Goal: Information Seeking & Learning: Learn about a topic

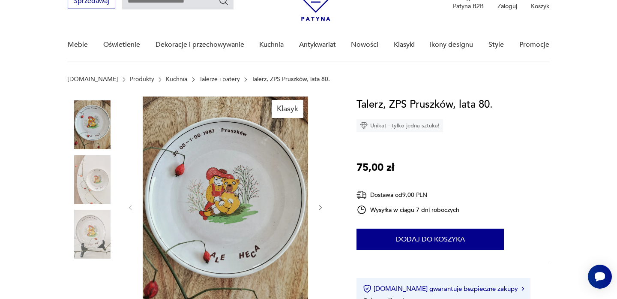
scroll to position [46, 0]
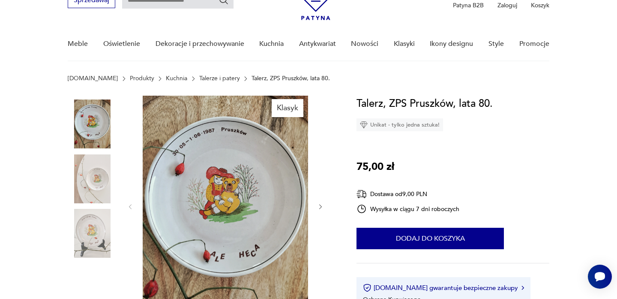
click at [81, 174] on img at bounding box center [92, 178] width 49 height 49
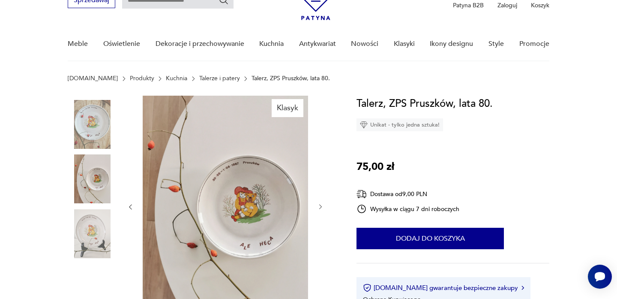
click at [87, 220] on img at bounding box center [92, 233] width 49 height 49
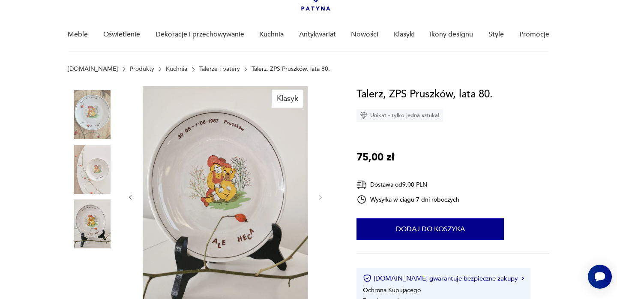
scroll to position [0, 0]
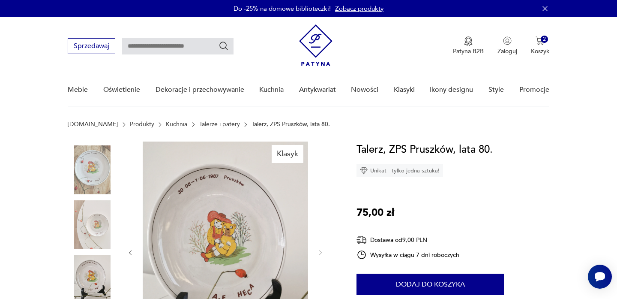
click at [199, 125] on link "Talerze i patery" at bounding box center [219, 124] width 41 height 7
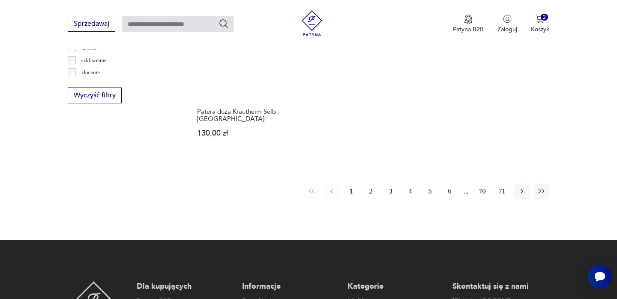
scroll to position [1306, 0]
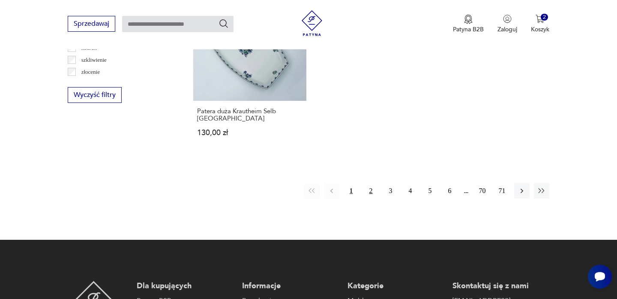
click at [371, 183] on button "2" at bounding box center [370, 190] width 15 height 15
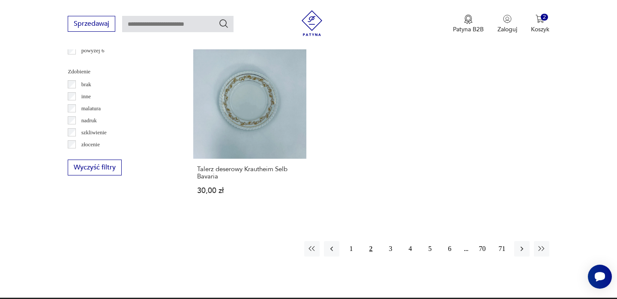
scroll to position [1234, 0]
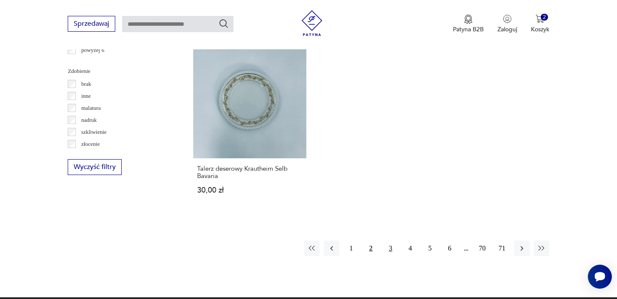
click at [391, 251] on button "3" at bounding box center [390, 247] width 15 height 15
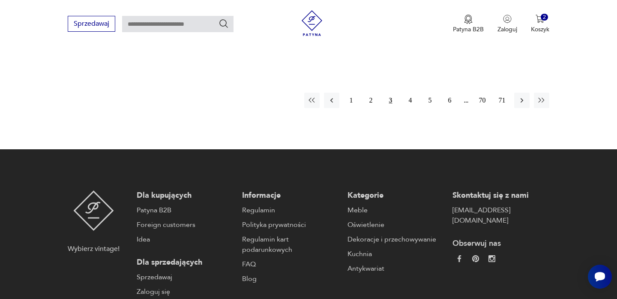
scroll to position [1430, 0]
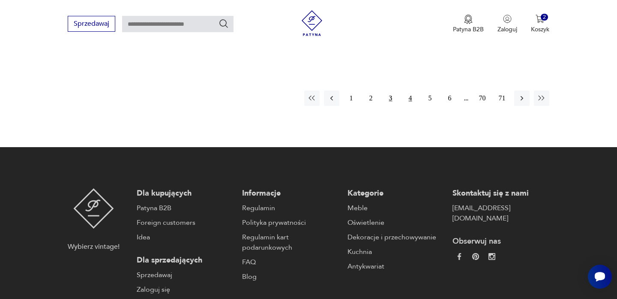
click at [406, 90] on button "4" at bounding box center [410, 97] width 15 height 15
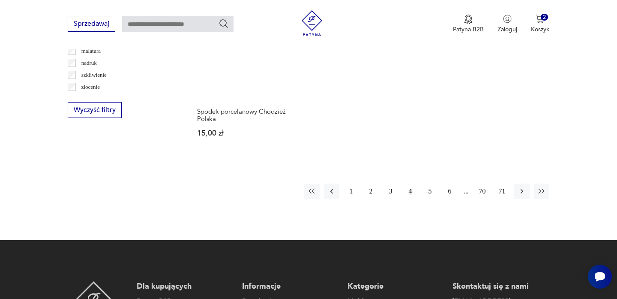
scroll to position [1313, 0]
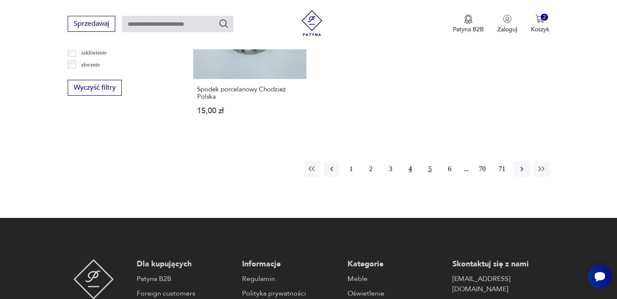
click at [428, 173] on button "5" at bounding box center [429, 168] width 15 height 15
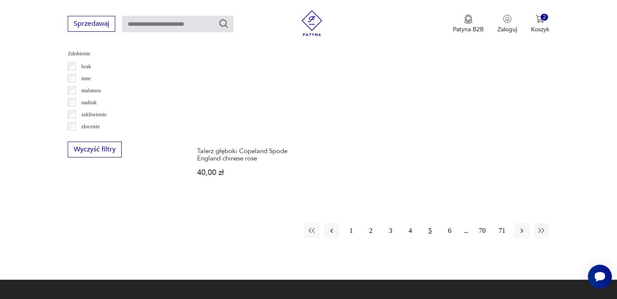
scroll to position [1268, 0]
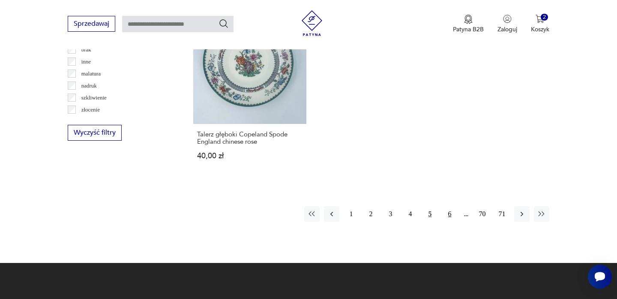
click at [447, 215] on button "6" at bounding box center [449, 213] width 15 height 15
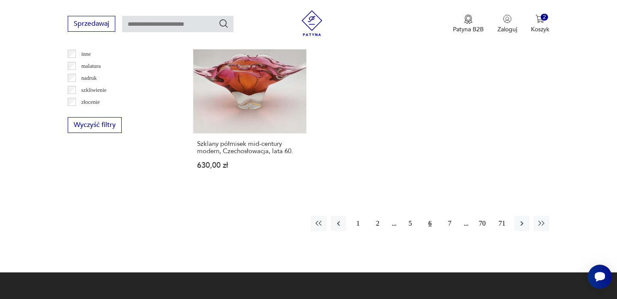
scroll to position [1276, 0]
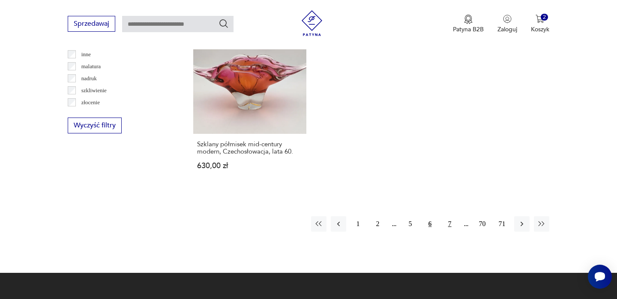
click at [450, 218] on button "7" at bounding box center [449, 223] width 15 height 15
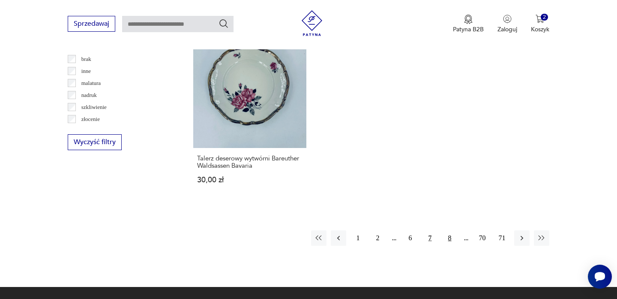
scroll to position [1260, 0]
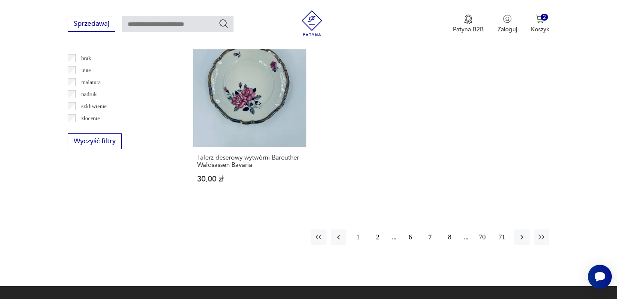
click at [445, 229] on button "8" at bounding box center [449, 236] width 15 height 15
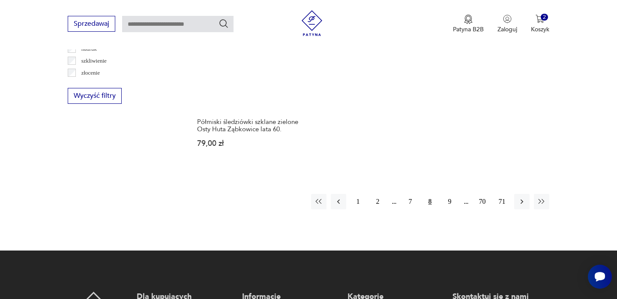
scroll to position [1307, 0]
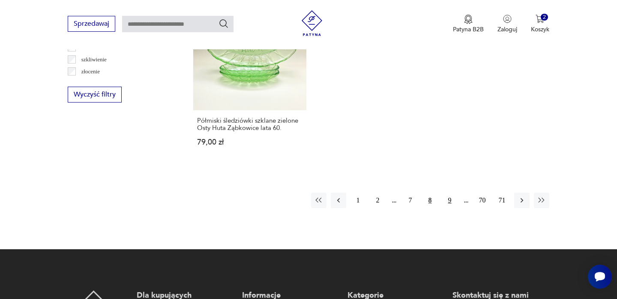
click at [451, 192] on button "9" at bounding box center [449, 199] width 15 height 15
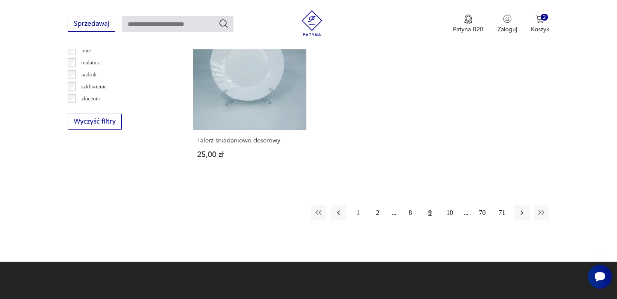
scroll to position [1285, 0]
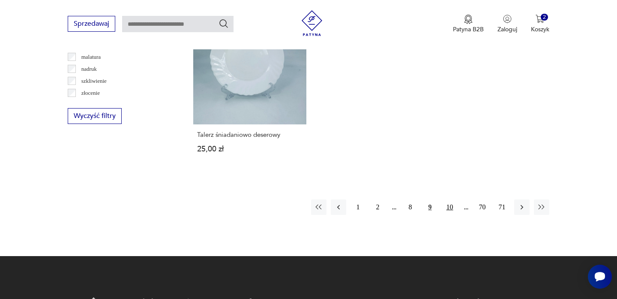
click at [448, 210] on button "10" at bounding box center [449, 206] width 15 height 15
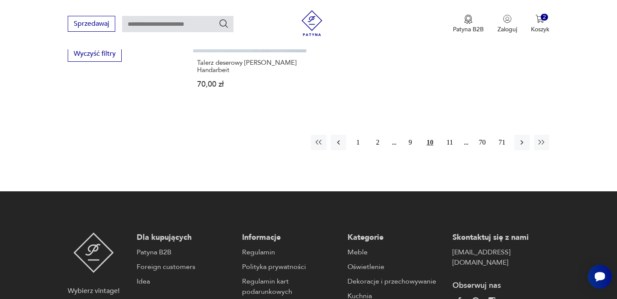
scroll to position [1357, 0]
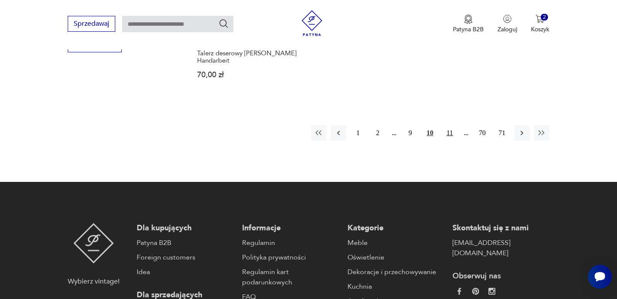
click at [452, 125] on button "11" at bounding box center [449, 132] width 15 height 15
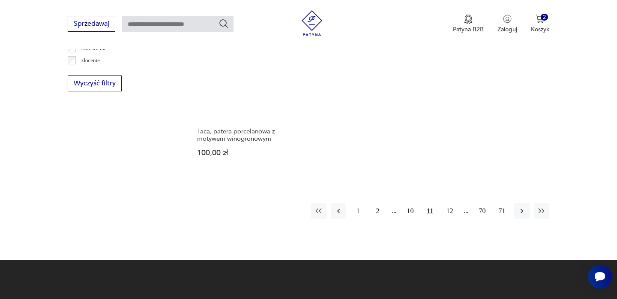
scroll to position [1325, 0]
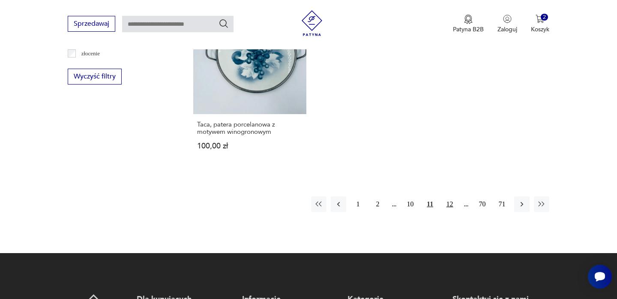
click at [448, 197] on button "12" at bounding box center [449, 203] width 15 height 15
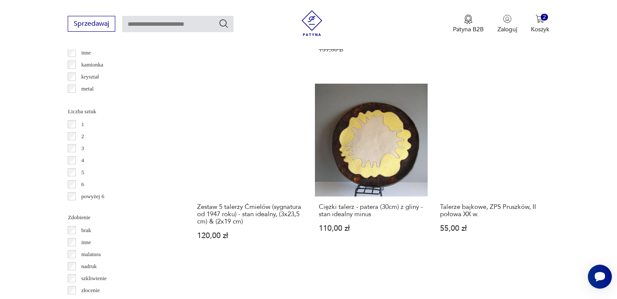
scroll to position [1096, 0]
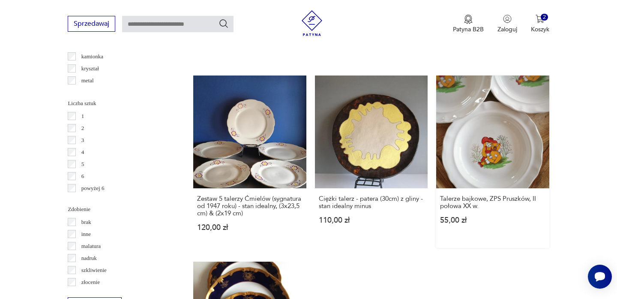
click at [514, 123] on link "Talerze bajkowe, ZPS Pruszków, II połowa XX w. 55,00 zł" at bounding box center [492, 161] width 113 height 172
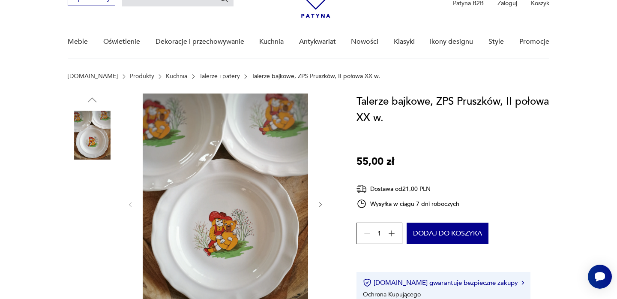
scroll to position [48, 0]
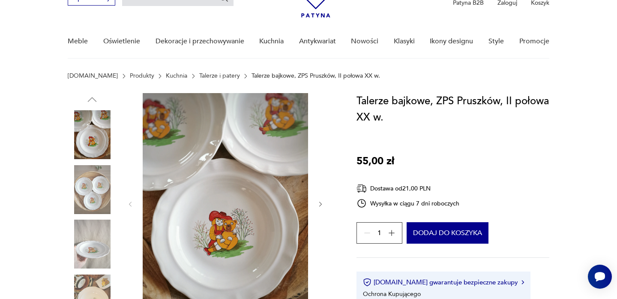
click at [81, 182] on img at bounding box center [92, 189] width 49 height 49
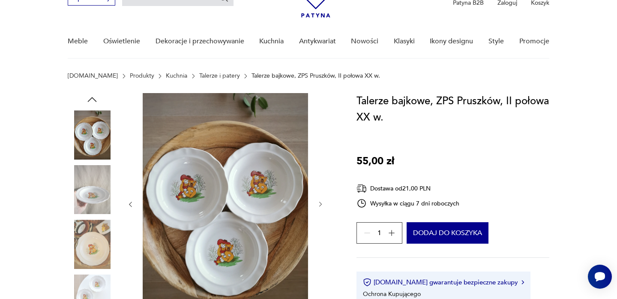
click at [89, 245] on img at bounding box center [92, 243] width 49 height 49
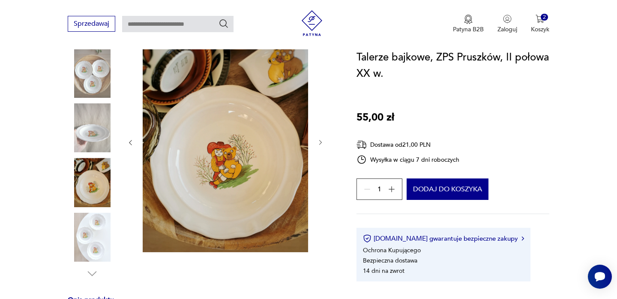
scroll to position [112, 0]
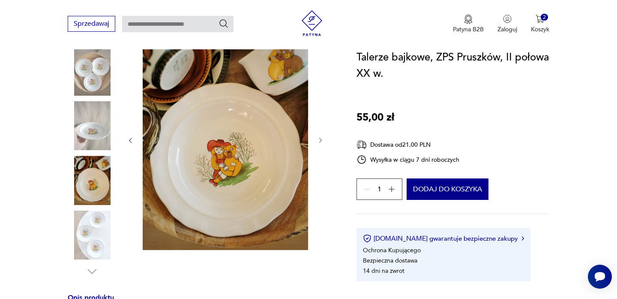
click at [90, 243] on img at bounding box center [92, 234] width 49 height 49
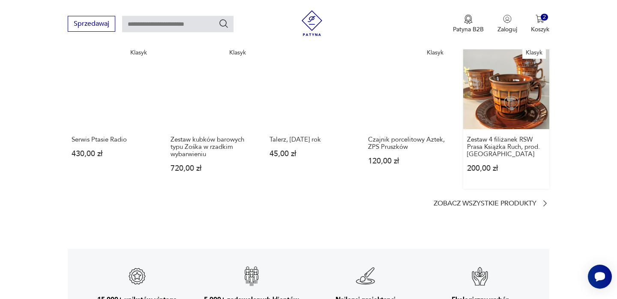
scroll to position [1195, 0]
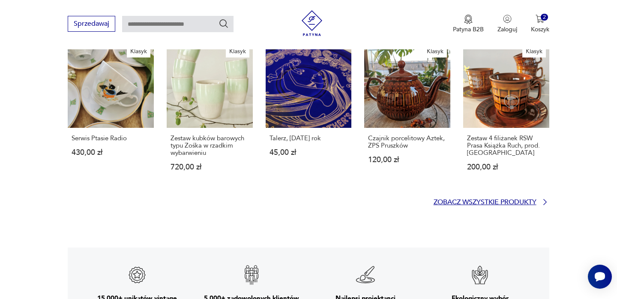
click at [462, 199] on p "Zobacz wszystkie produkty" at bounding box center [485, 202] width 103 height 6
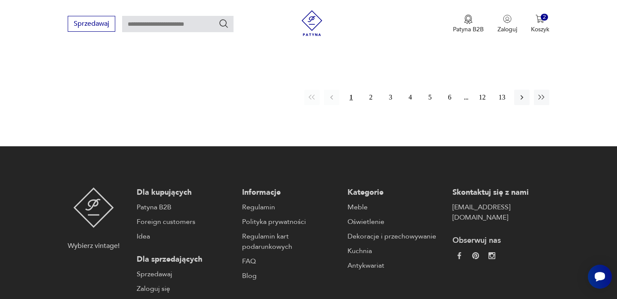
scroll to position [1348, 0]
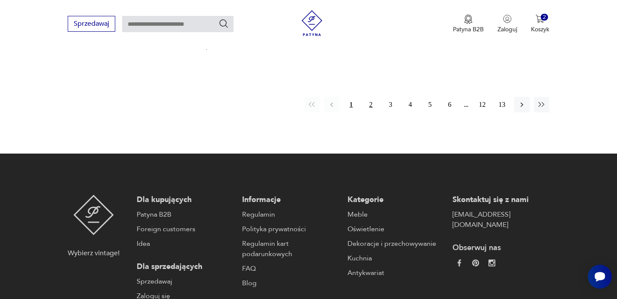
click at [365, 97] on button "2" at bounding box center [370, 104] width 15 height 15
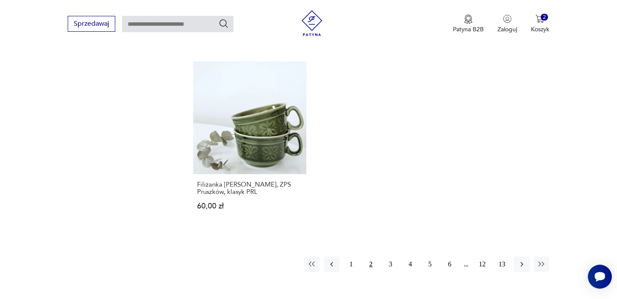
scroll to position [1189, 0]
click at [392, 256] on button "3" at bounding box center [390, 263] width 15 height 15
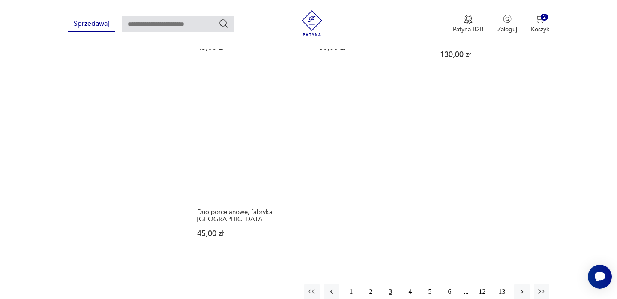
scroll to position [1173, 0]
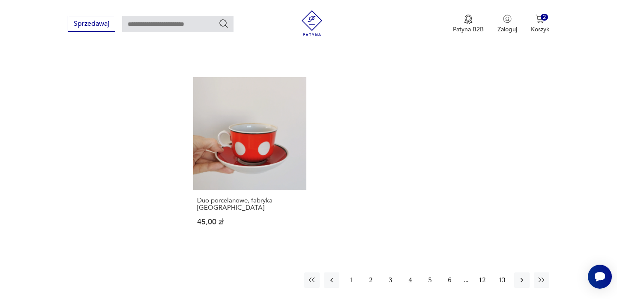
click at [407, 272] on button "4" at bounding box center [410, 279] width 15 height 15
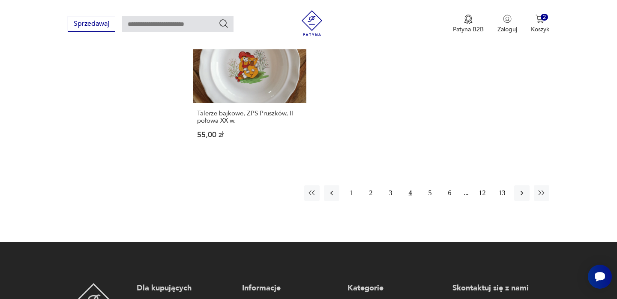
scroll to position [1278, 0]
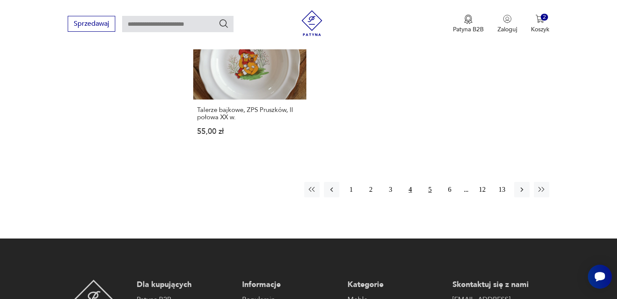
click at [431, 182] on button "5" at bounding box center [429, 189] width 15 height 15
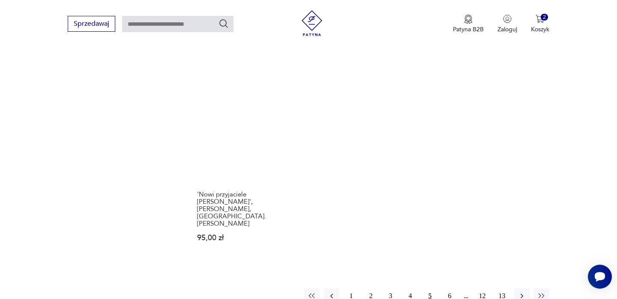
scroll to position [1219, 0]
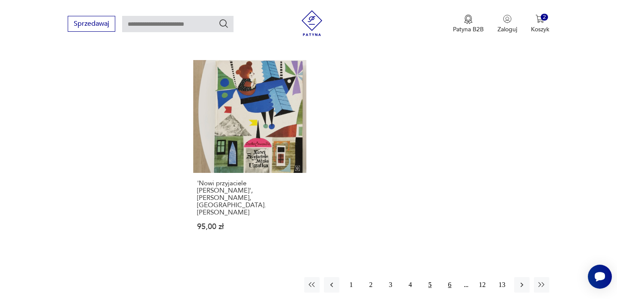
click at [450, 277] on button "6" at bounding box center [449, 284] width 15 height 15
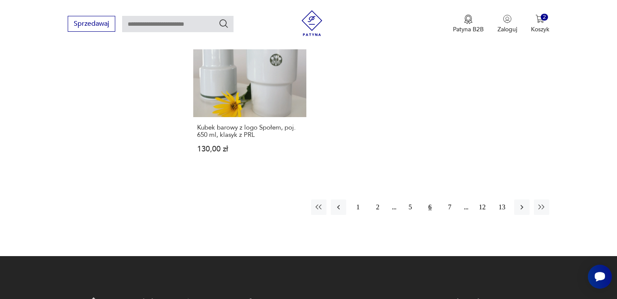
scroll to position [1254, 0]
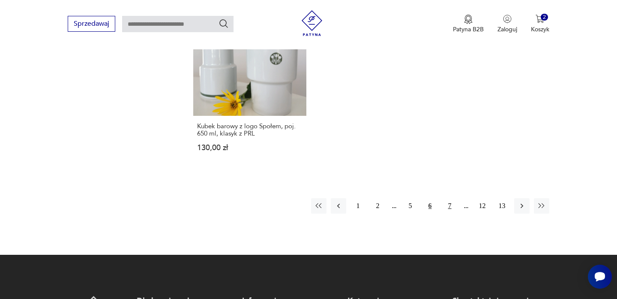
click at [450, 198] on button "7" at bounding box center [449, 205] width 15 height 15
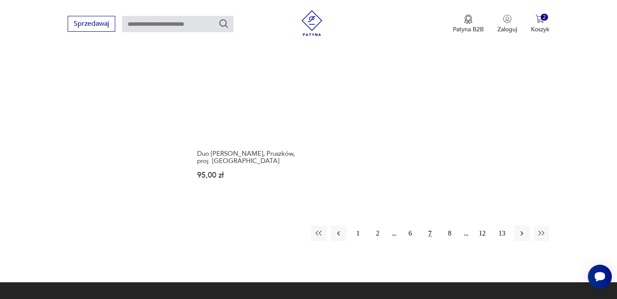
scroll to position [1213, 0]
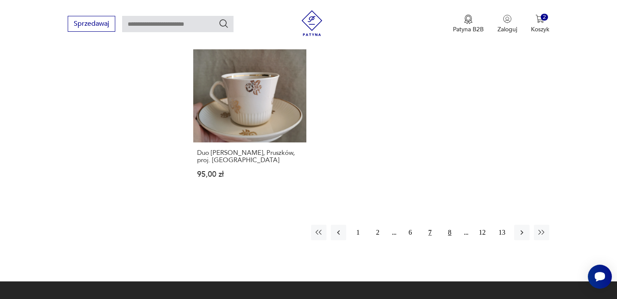
click at [449, 224] on button "8" at bounding box center [449, 231] width 15 height 15
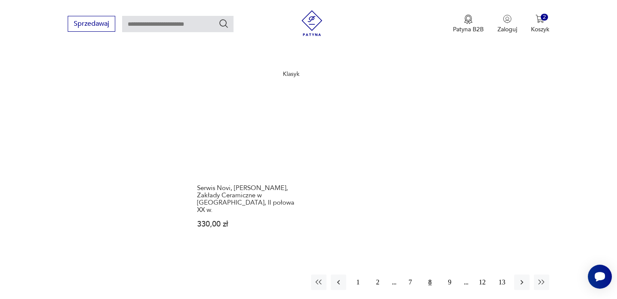
scroll to position [1186, 0]
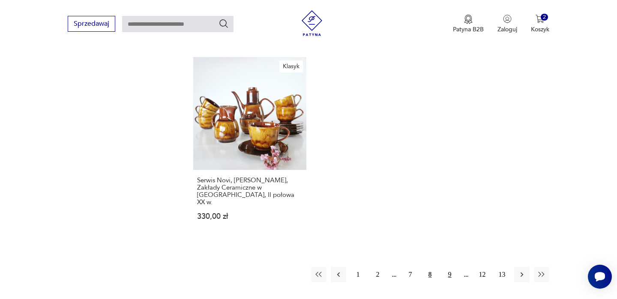
click at [449, 266] on button "9" at bounding box center [449, 273] width 15 height 15
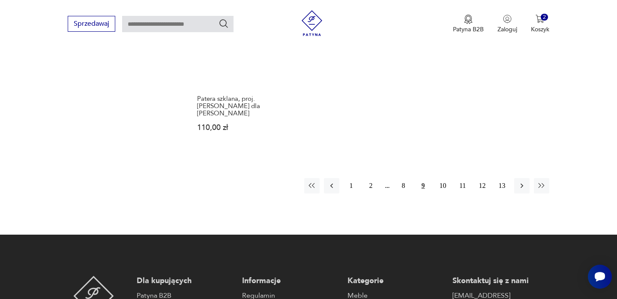
scroll to position [1307, 0]
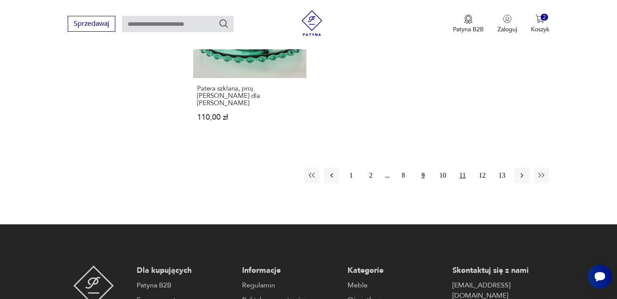
click at [454, 167] on div "1 2 8 9 10 11 12 13" at bounding box center [426, 174] width 245 height 15
click at [457, 167] on button "11" at bounding box center [462, 174] width 15 height 15
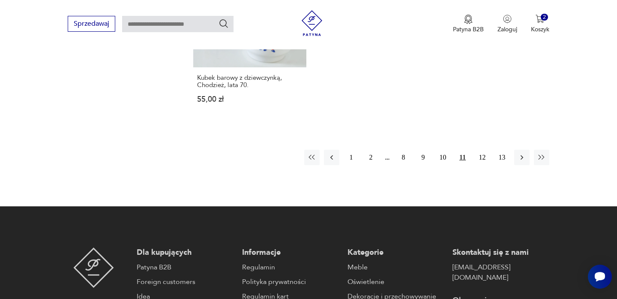
scroll to position [1330, 0]
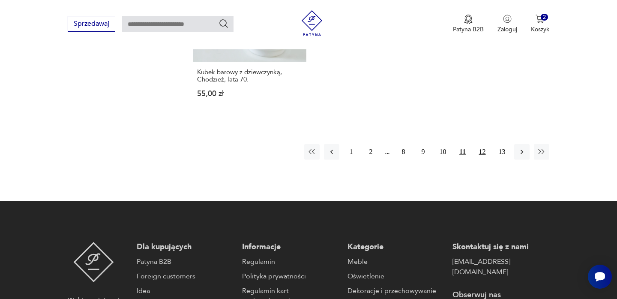
click at [481, 144] on button "12" at bounding box center [482, 151] width 15 height 15
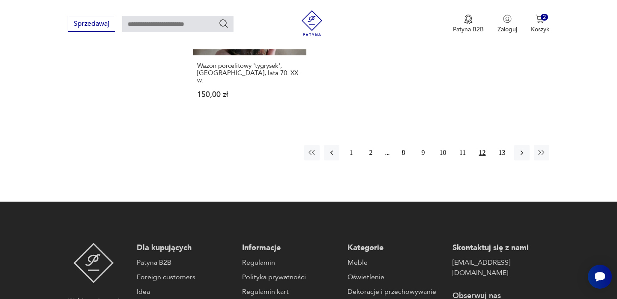
scroll to position [1310, 0]
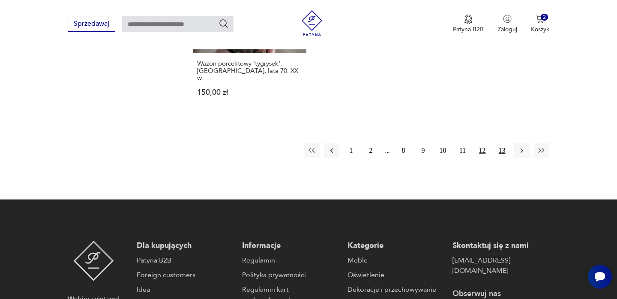
click at [499, 143] on button "13" at bounding box center [501, 150] width 15 height 15
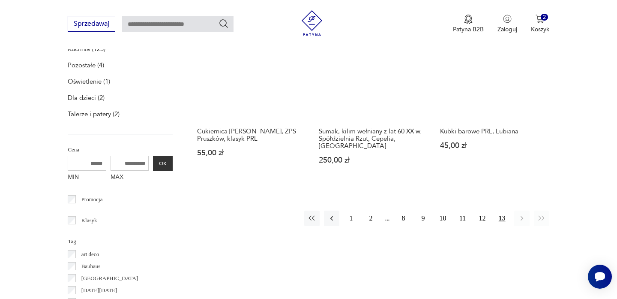
scroll to position [327, 0]
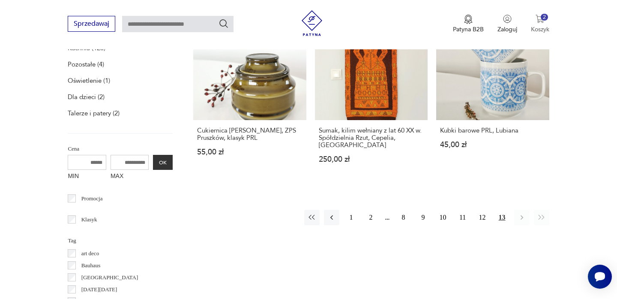
click at [537, 20] on img "button" at bounding box center [539, 19] width 9 height 9
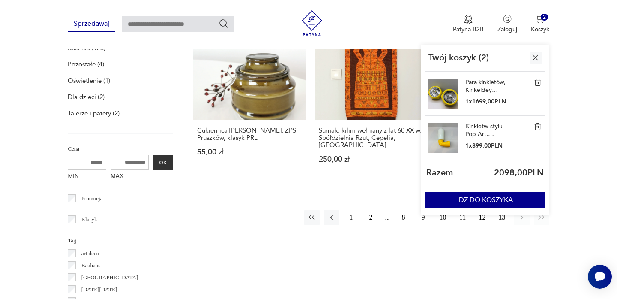
click at [536, 82] on img at bounding box center [538, 82] width 8 height 8
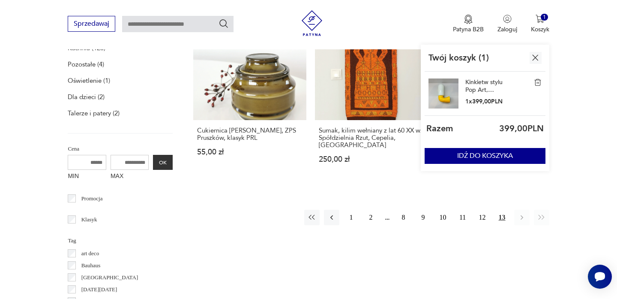
click at [536, 82] on img at bounding box center [538, 82] width 8 height 8
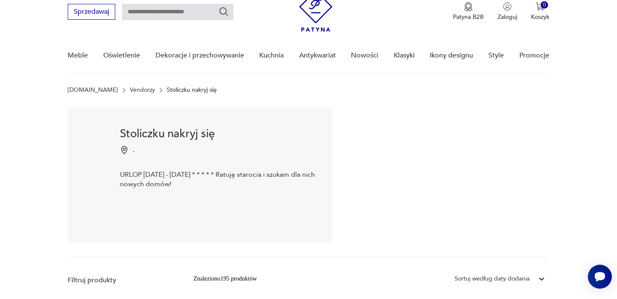
scroll to position [0, 0]
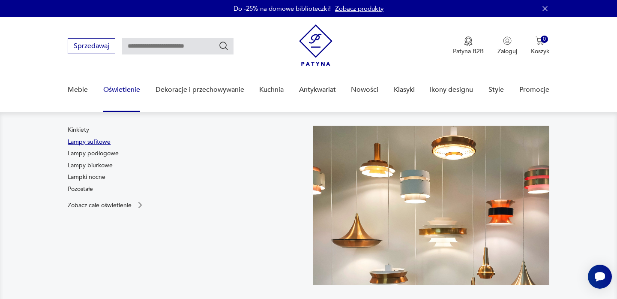
click at [78, 140] on link "Lampy sufitowe" at bounding box center [89, 142] width 43 height 9
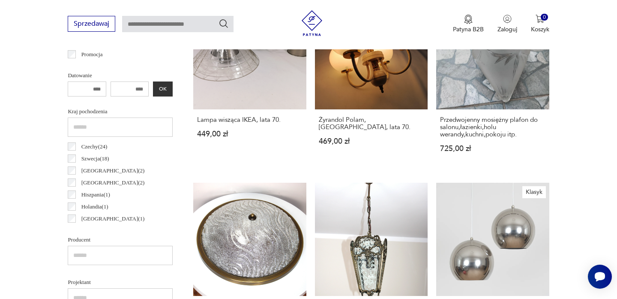
scroll to position [387, 0]
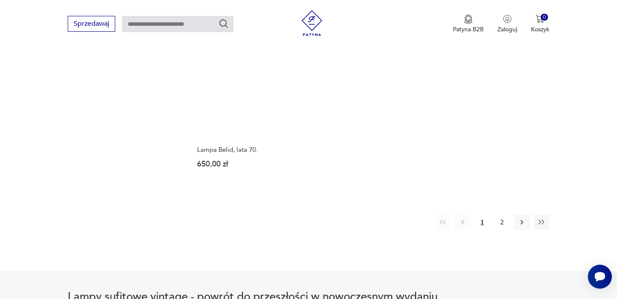
scroll to position [1270, 0]
click at [500, 222] on button "2" at bounding box center [501, 220] width 15 height 15
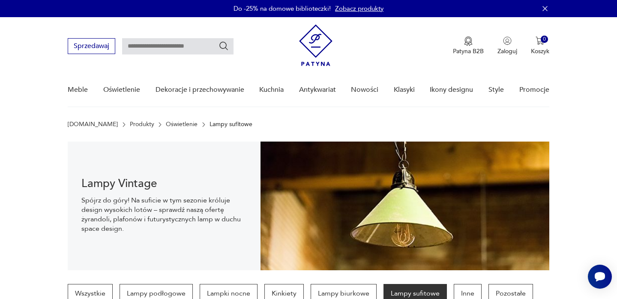
click at [147, 49] on input "text" at bounding box center [177, 46] width 111 height 16
type input "**********"
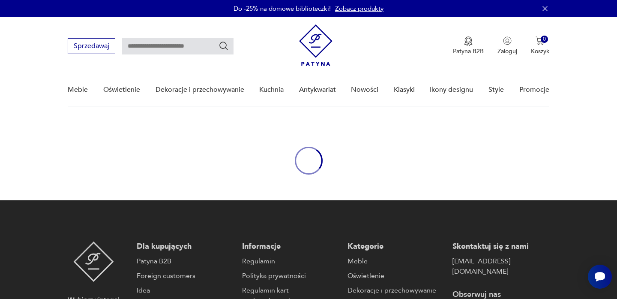
type input "**********"
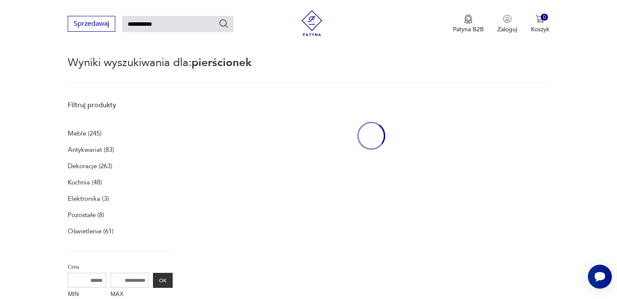
scroll to position [85, 0]
